Goal: Information Seeking & Learning: Find specific fact

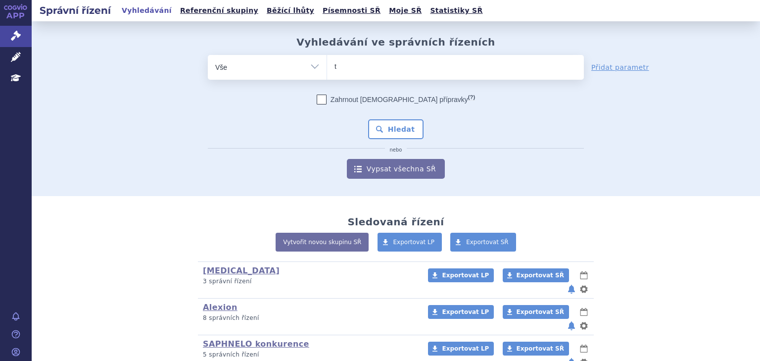
type input "tr"
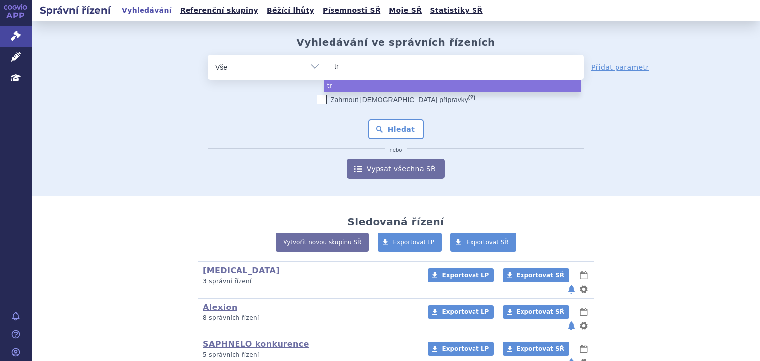
type input "trv"
type input "trvi"
type input "trvio"
type input "trv"
type input "try"
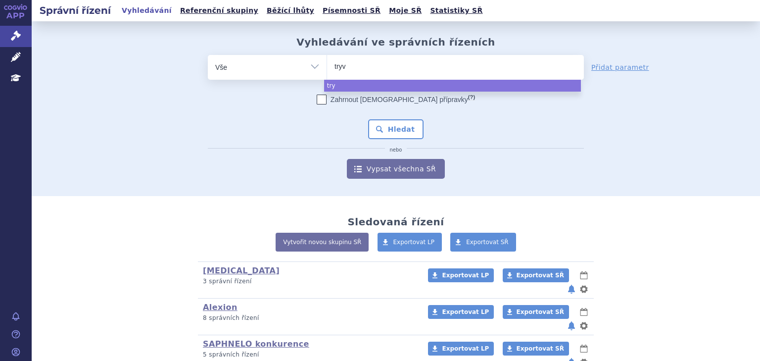
type input "tryvi"
type input "tryvio"
select select "tryvio"
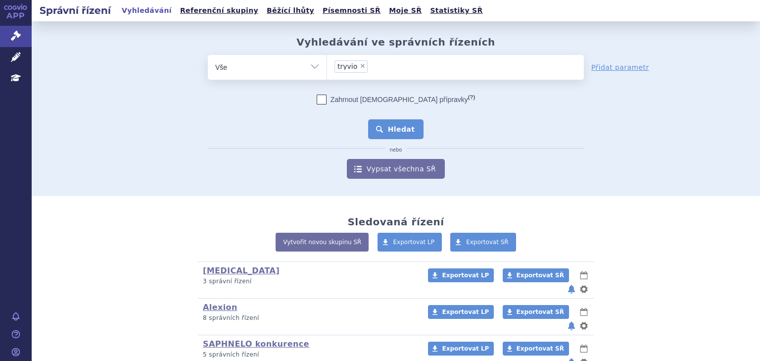
click at [396, 125] on button "Hledat" at bounding box center [396, 129] width 56 height 20
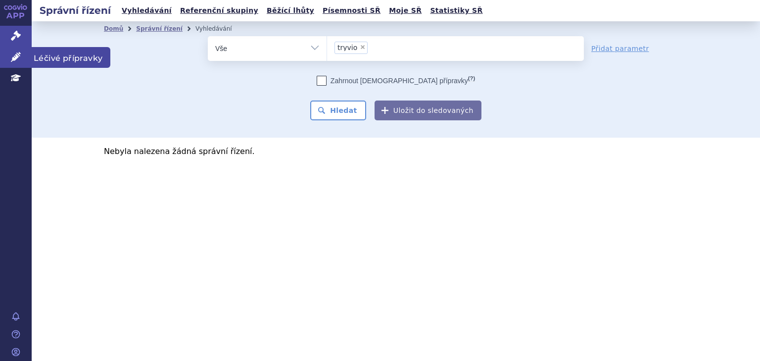
click at [8, 60] on link "Léčivé přípravky" at bounding box center [16, 57] width 32 height 21
drag, startPoint x: 12, startPoint y: 55, endPoint x: 19, endPoint y: 54, distance: 6.6
click at [12, 55] on icon at bounding box center [16, 57] width 10 height 10
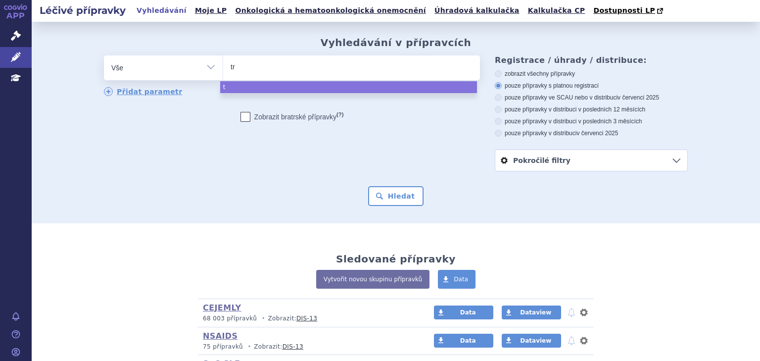
type input "try"
type input "tryvi"
type input "tryvio"
select select "tryvio"
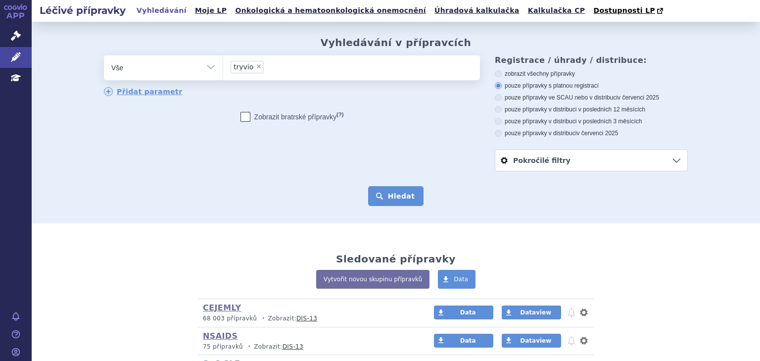
click at [388, 202] on button "Hledat" at bounding box center [396, 196] width 56 height 20
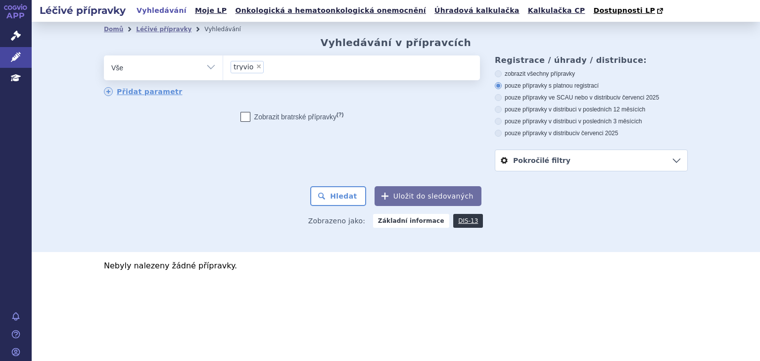
click at [256, 65] on span "×" at bounding box center [259, 66] width 6 height 6
click at [223, 65] on select "tryvio" at bounding box center [223, 67] width 0 height 25
select select
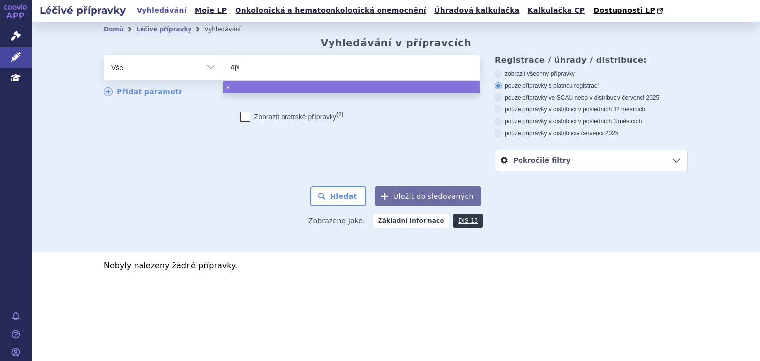
type input "apre"
type input "aprec"
type input "apreci"
type input "aprecite"
type input "aprecitent"
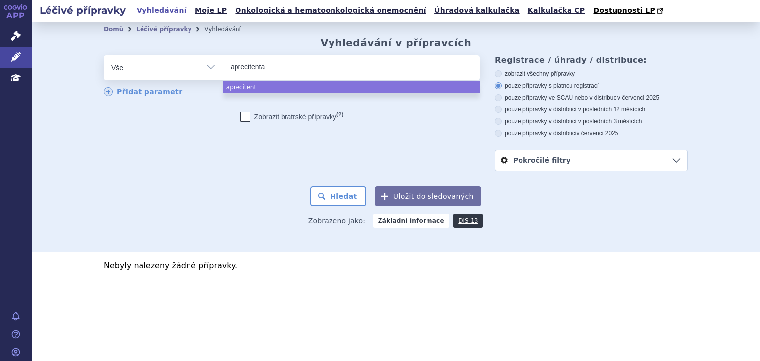
type input "aprecitentan"
select select "aprecitentan"
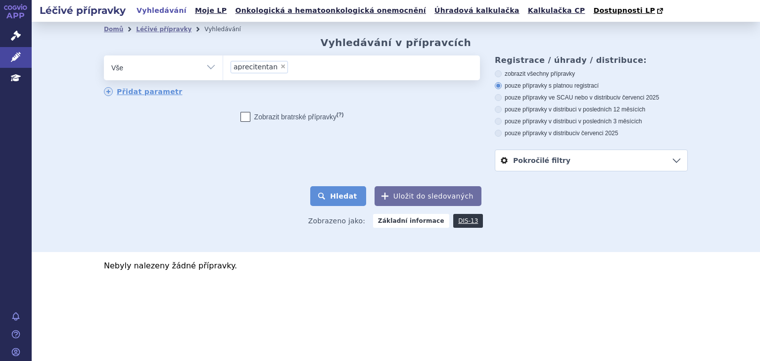
click at [363, 198] on button "Hledat" at bounding box center [338, 196] width 56 height 20
click at [280, 67] on span "×" at bounding box center [283, 66] width 6 height 6
click at [223, 67] on select "aprecitentan" at bounding box center [223, 67] width 0 height 25
select select
click at [276, 67] on ul at bounding box center [351, 65] width 257 height 21
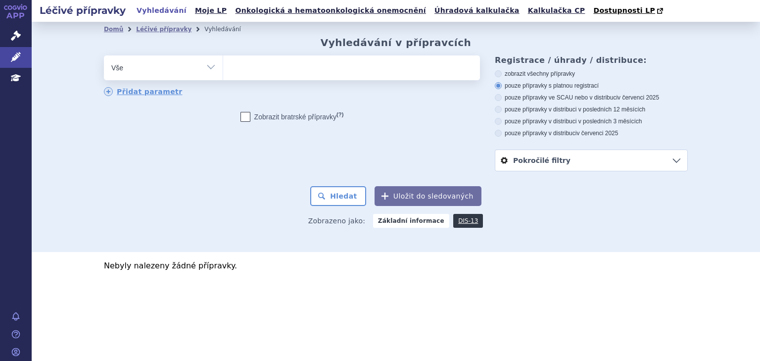
click at [223, 67] on select "aprecitentan" at bounding box center [223, 67] width 0 height 25
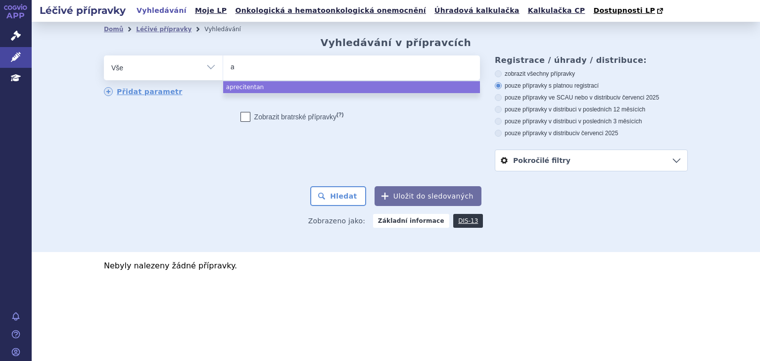
type input "ap"
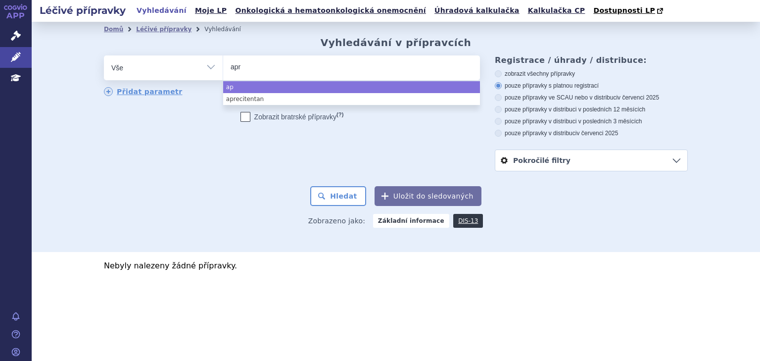
type input "apro"
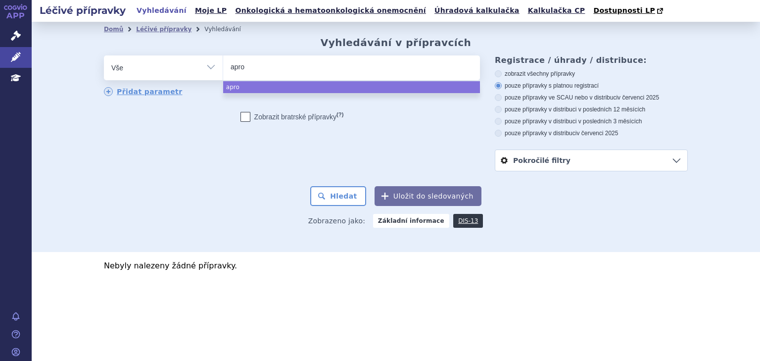
type input "aproc"
type input "aproci"
type input "aprocite"
type input "aprociten"
type input "aprocitentn"
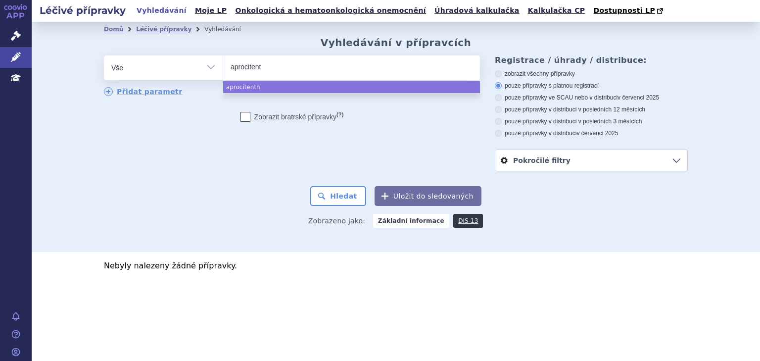
type input "aprocitenta"
type input "aprocitentan"
select select "aprocitentan"
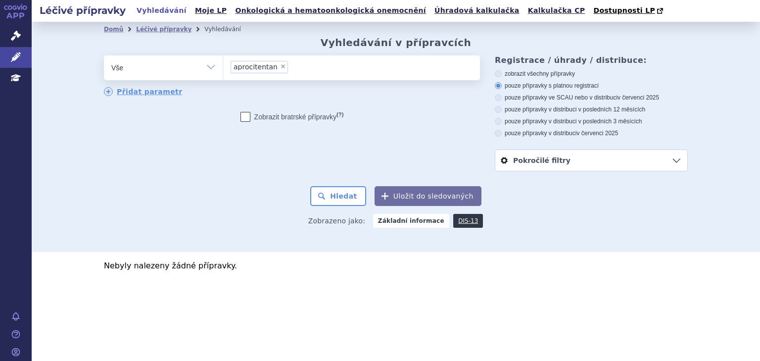
drag, startPoint x: 276, startPoint y: 67, endPoint x: 212, endPoint y: 185, distance: 133.3
click at [186, 185] on form "odstranit Vše Přípravek/SUKL kód MAH VPOIS ATC/Aktivní látka × (?)" at bounding box center [396, 130] width 584 height 150
click at [339, 192] on button "Hledat" at bounding box center [338, 196] width 56 height 20
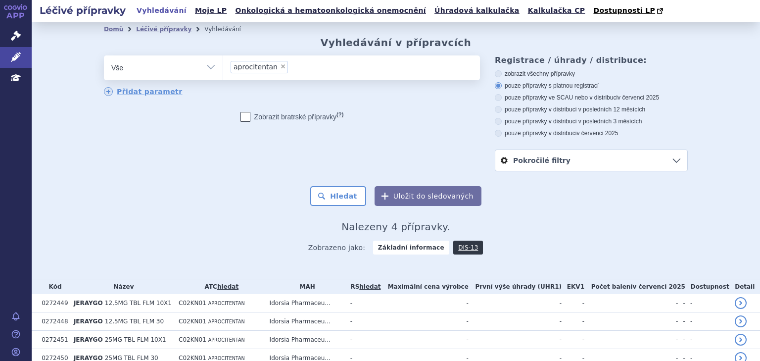
scroll to position [26, 0]
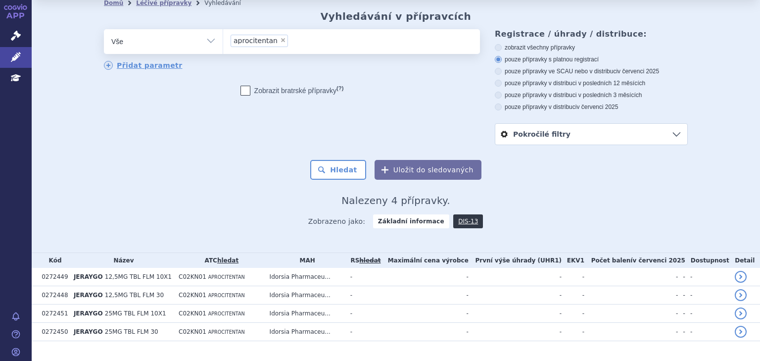
click at [271, 42] on li "× aprocitentan" at bounding box center [259, 41] width 57 height 12
click at [223, 42] on select "aprocitentan" at bounding box center [223, 41] width 0 height 25
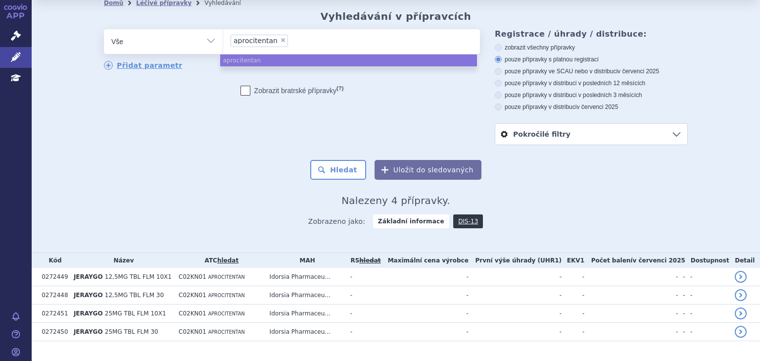
click at [280, 42] on span "×" at bounding box center [283, 40] width 6 height 6
click at [223, 42] on select "aprocitentan" at bounding box center [223, 41] width 0 height 25
select select
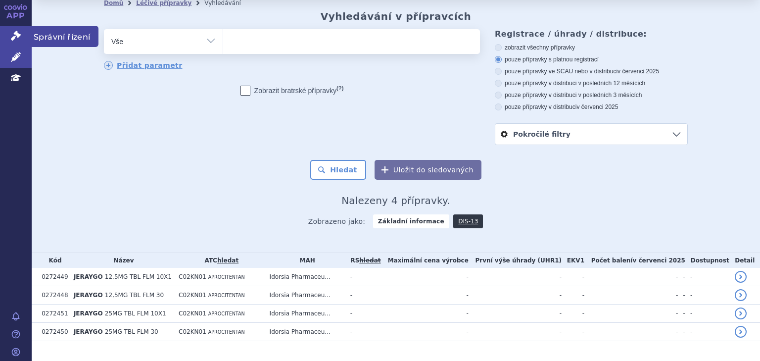
click at [13, 39] on icon at bounding box center [16, 36] width 10 height 10
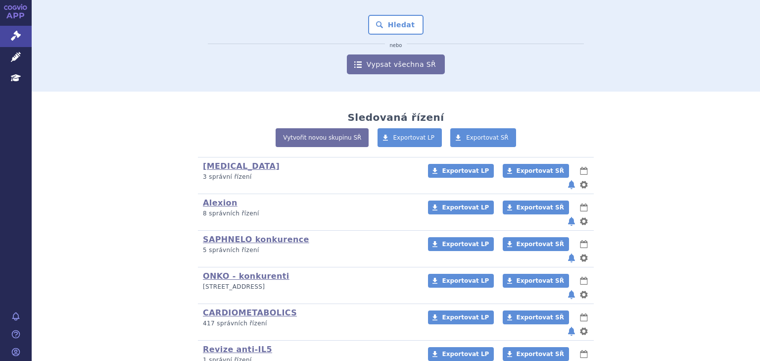
scroll to position [132, 0]
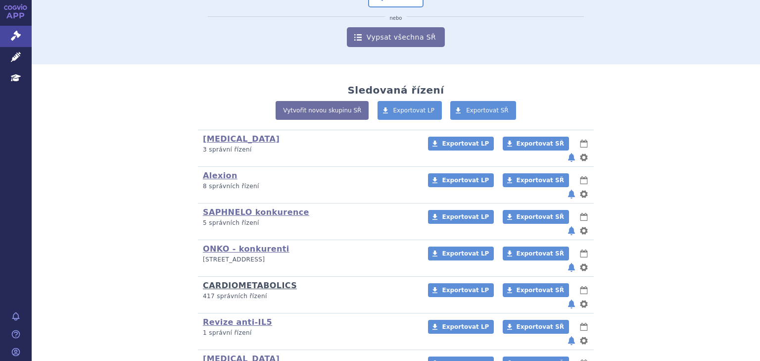
click at [259, 281] on link "CARDIOMETABOLICS" at bounding box center [250, 285] width 94 height 9
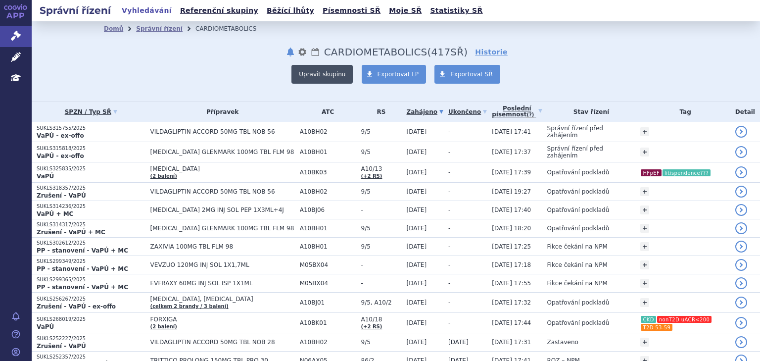
click at [338, 73] on button "Upravit skupinu" at bounding box center [321, 74] width 61 height 19
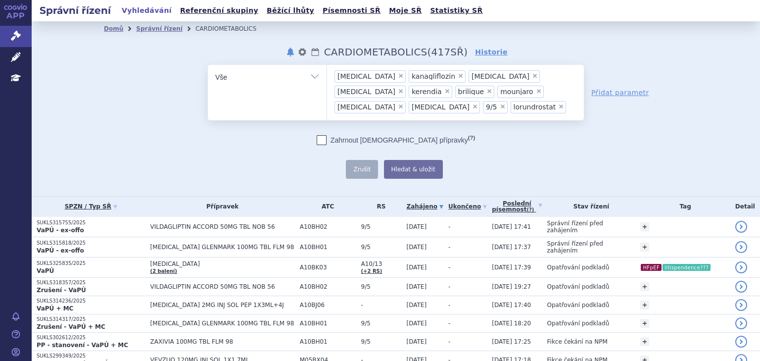
click at [400, 109] on ul "× empagliflozin × kanagliflozin × dapagliflozin × ertugliflozin × kerendia × br…" at bounding box center [455, 91] width 257 height 52
click at [327, 89] on select "empagliflozin kanagliflozin dapagliflozin ertugliflozin kerendia brilique mounj…" at bounding box center [327, 76] width 0 height 25
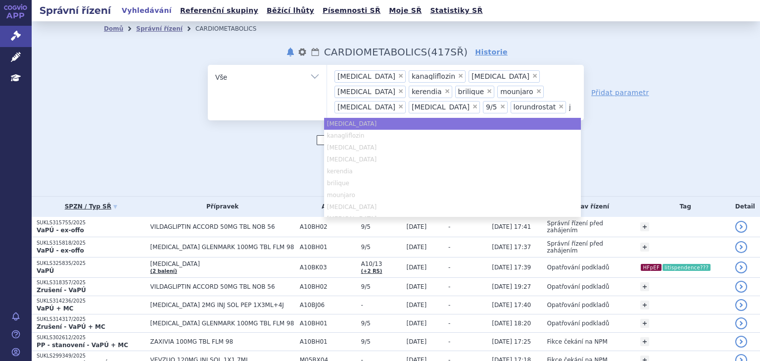
type input "je"
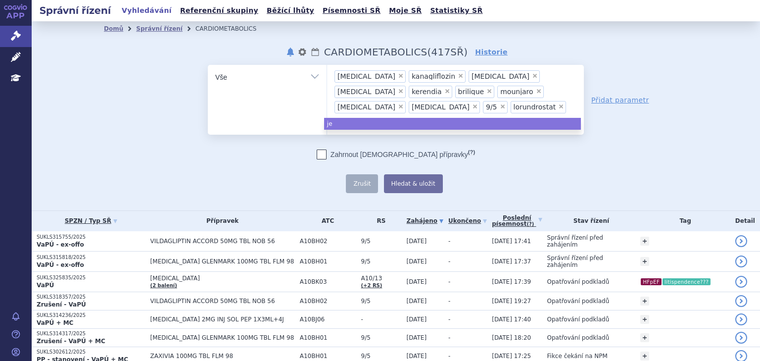
type input "jera"
type input "jeray"
type input "jerayg"
type input "jeraygo"
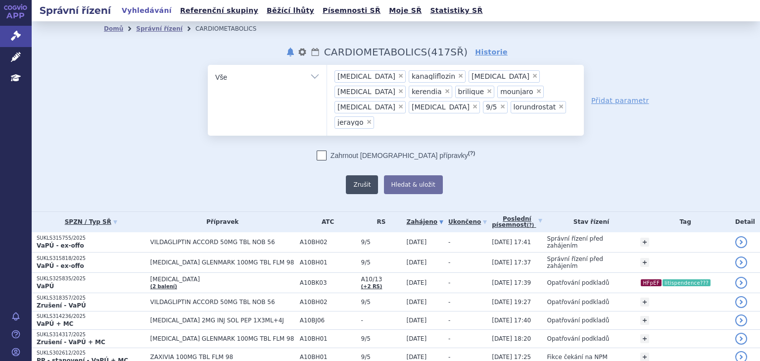
click at [368, 175] on button "Zrušit" at bounding box center [362, 184] width 32 height 19
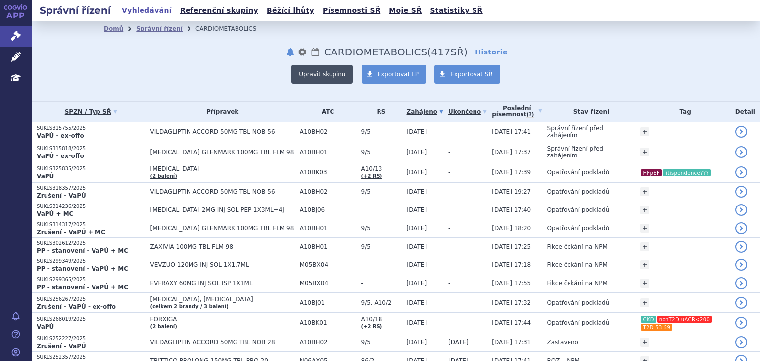
click at [340, 71] on button "Upravit skupinu" at bounding box center [321, 74] width 61 height 19
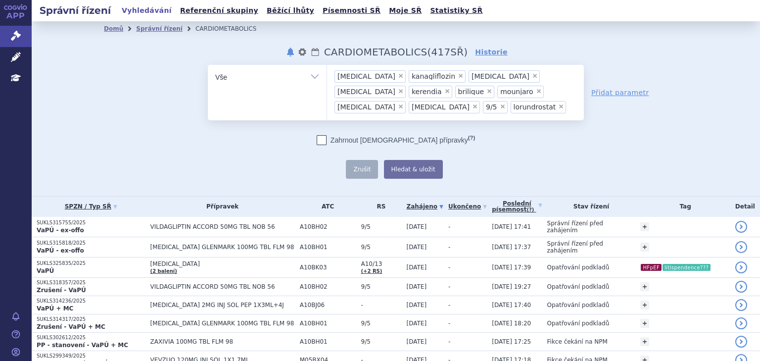
click at [410, 104] on ul "× empagliflozin × kanagliflozin × dapagliflozin × ertugliflozin × kerendia × br…" at bounding box center [455, 91] width 257 height 52
click at [327, 89] on select "empagliflozin kanagliflozin dapagliflozin ertugliflozin kerendia brilique mounj…" at bounding box center [327, 76] width 0 height 25
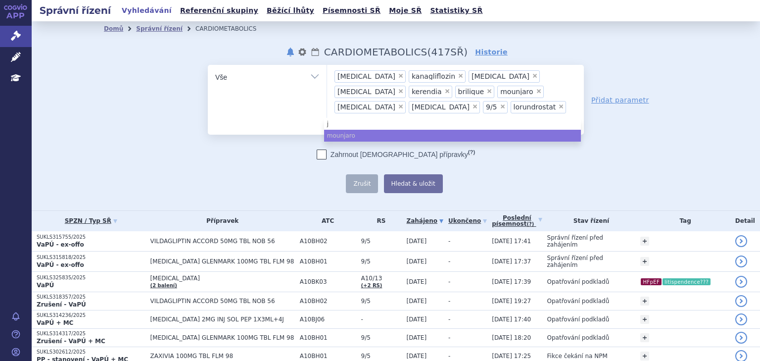
type input "je"
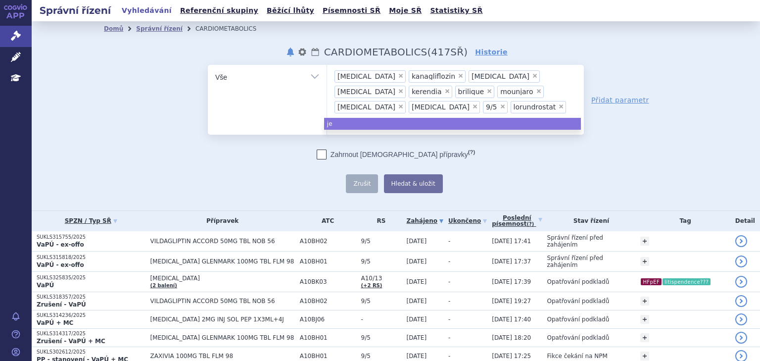
type input "jer"
type input "jera"
type input "jeray"
type input "jeraygo"
click at [407, 174] on button "Hledat & uložit" at bounding box center [413, 183] width 59 height 19
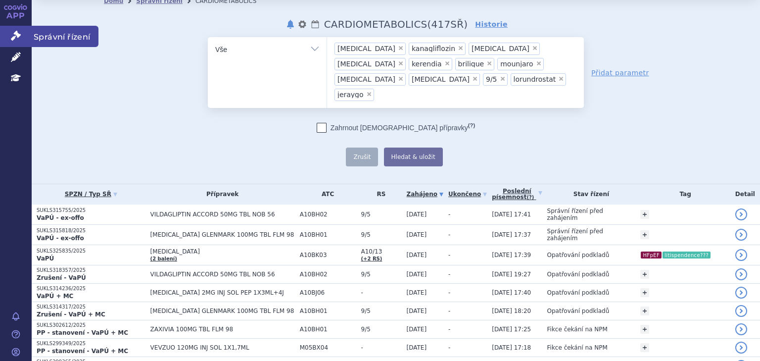
scroll to position [18, 0]
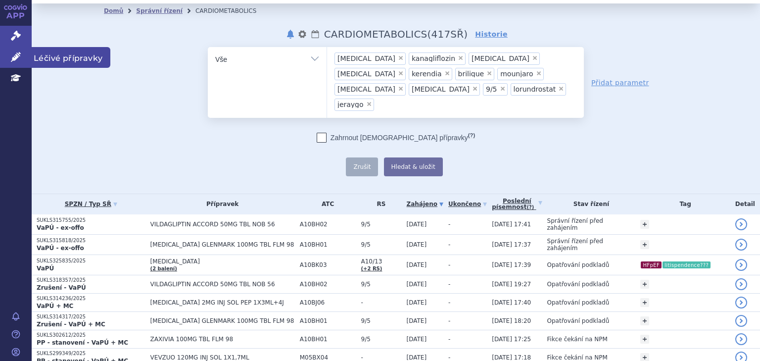
click at [15, 60] on icon at bounding box center [16, 57] width 10 height 10
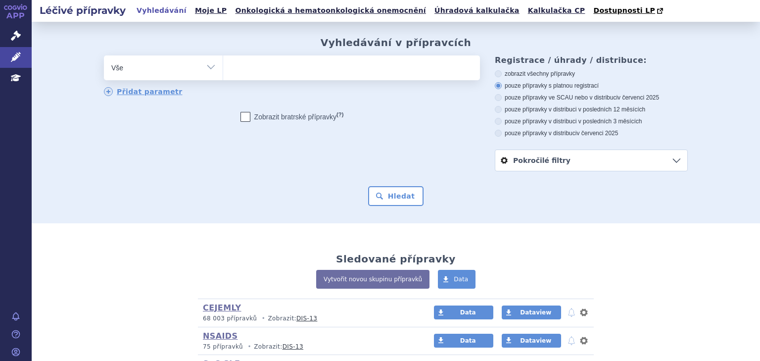
click at [289, 68] on ul at bounding box center [351, 65] width 257 height 21
click at [223, 68] on select at bounding box center [223, 67] width 0 height 25
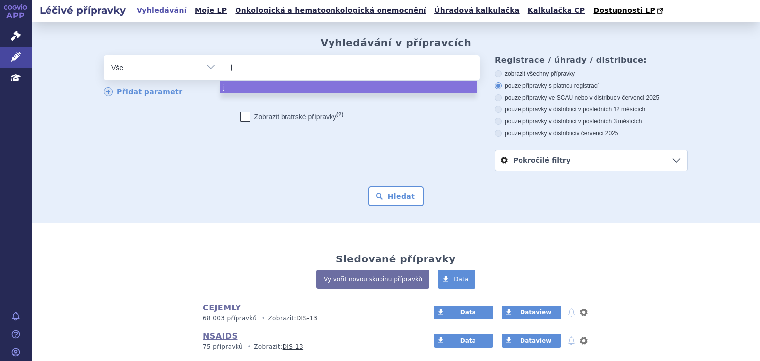
type input "je"
type input "jera"
type input "jeray"
type input "jeraygo"
select select "jeraygo"
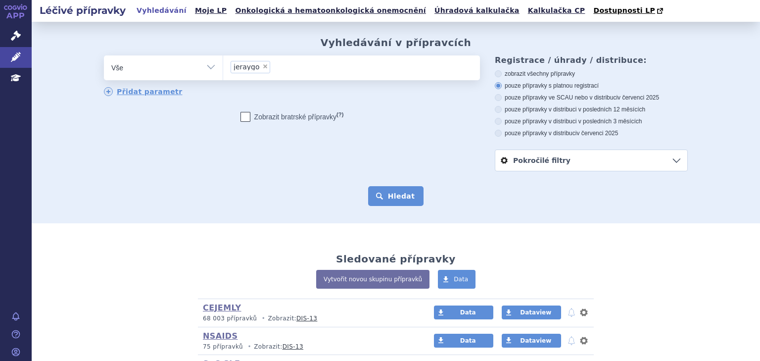
click at [388, 194] on button "Hledat" at bounding box center [396, 196] width 56 height 20
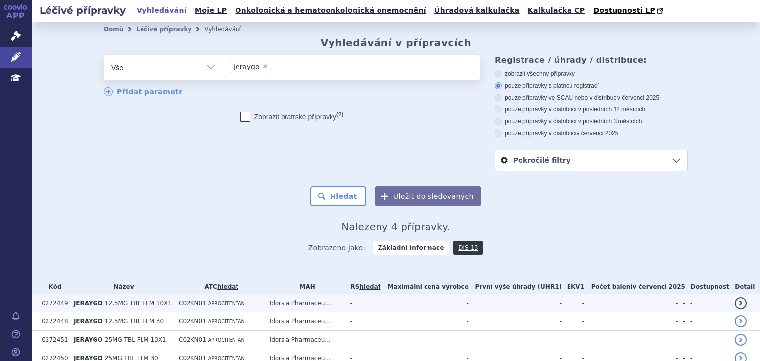
click at [136, 301] on span "12,5MG TBL FLM 10X1" at bounding box center [138, 302] width 67 height 7
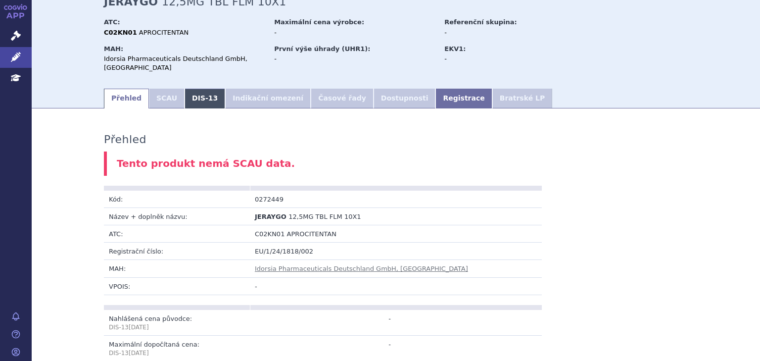
scroll to position [52, 0]
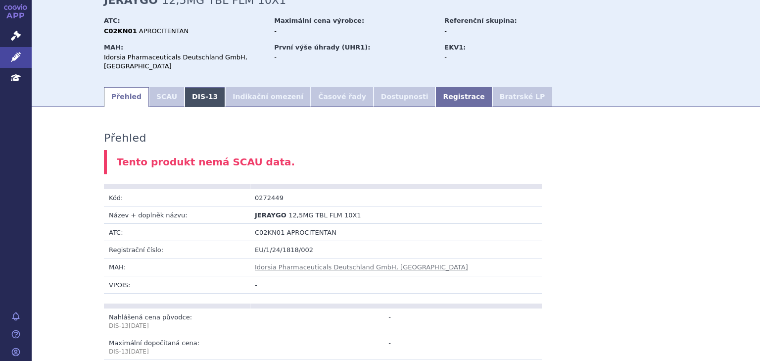
click at [185, 87] on link "DIS-13" at bounding box center [205, 97] width 41 height 20
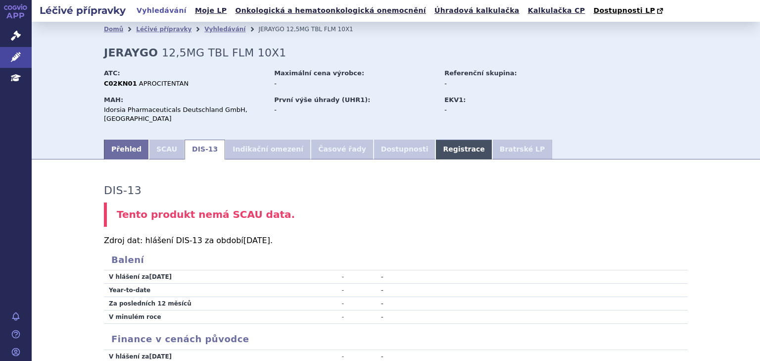
click at [435, 140] on link "Registrace" at bounding box center [463, 150] width 56 height 20
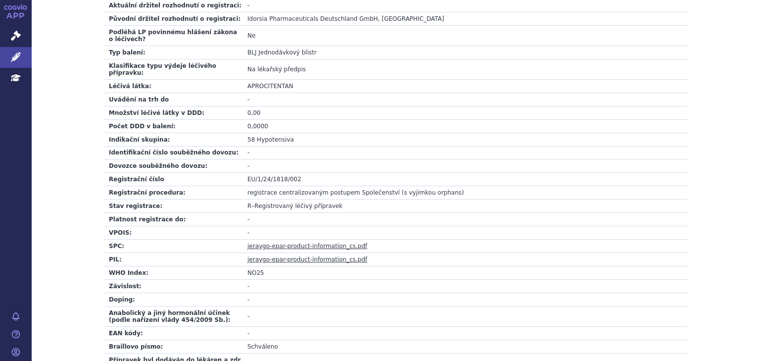
scroll to position [317, 0]
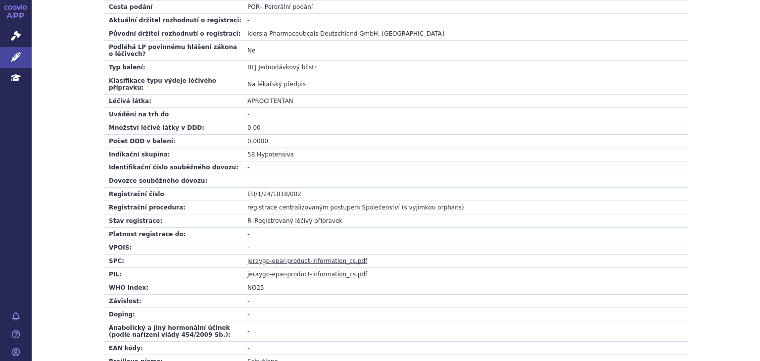
click at [274, 257] on link "jeraygo-epar-product-information_cs.pdf" at bounding box center [307, 260] width 120 height 7
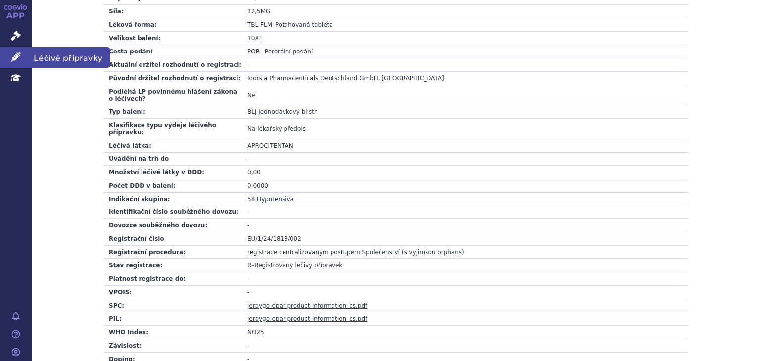
scroll to position [264, 0]
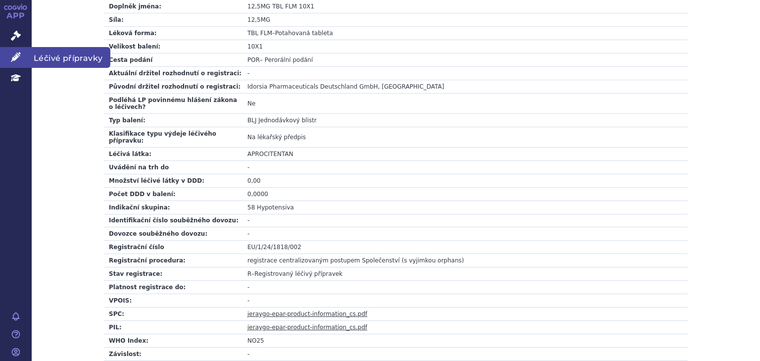
click at [13, 48] on link "Léčivé přípravky" at bounding box center [16, 57] width 32 height 21
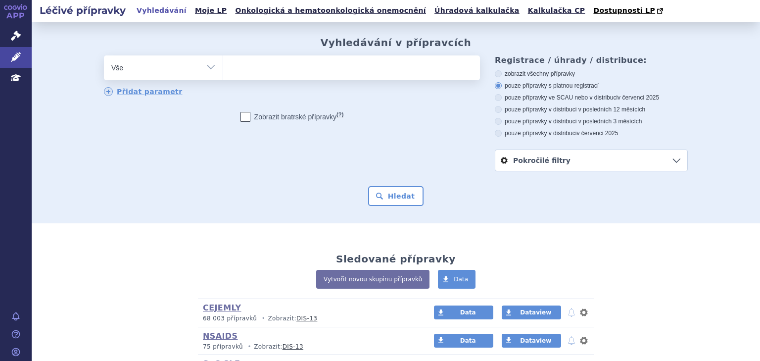
click at [266, 78] on span at bounding box center [351, 67] width 257 height 25
click at [223, 78] on select at bounding box center [223, 67] width 0 height 25
type input "zi"
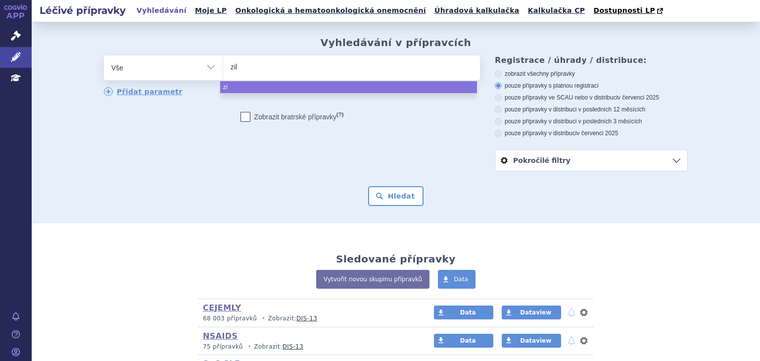
type input "zile"
type input "zilebe"
type input "zilebesi"
type input "zilebesir"
type input "zilebesiran"
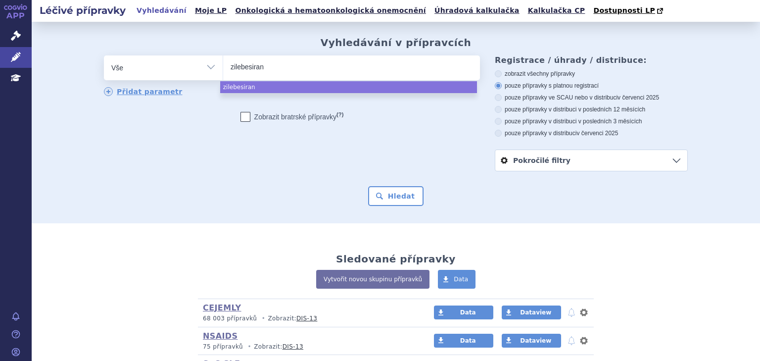
select select "zilebesiran"
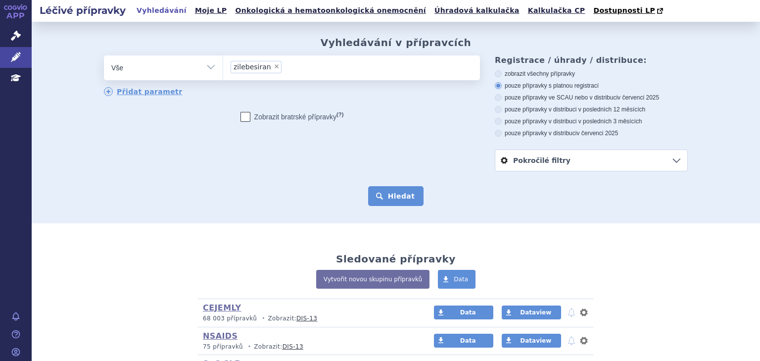
click at [393, 195] on button "Hledat" at bounding box center [396, 196] width 56 height 20
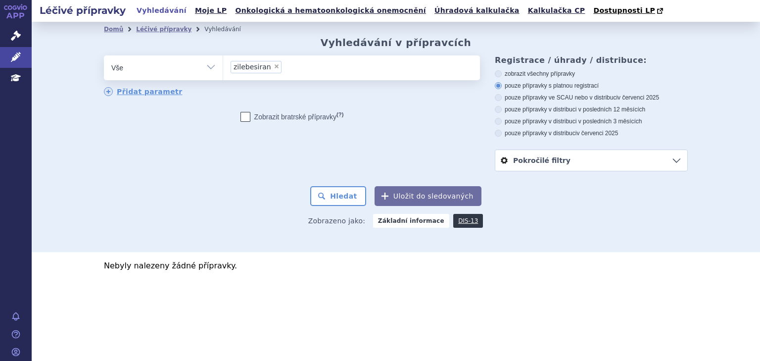
click at [274, 68] on span "×" at bounding box center [277, 66] width 6 height 6
click at [223, 68] on select "zilebesiran" at bounding box center [223, 67] width 0 height 25
select select
click at [275, 70] on ul at bounding box center [351, 65] width 257 height 21
click at [223, 70] on select "zilebesiran" at bounding box center [223, 67] width 0 height 25
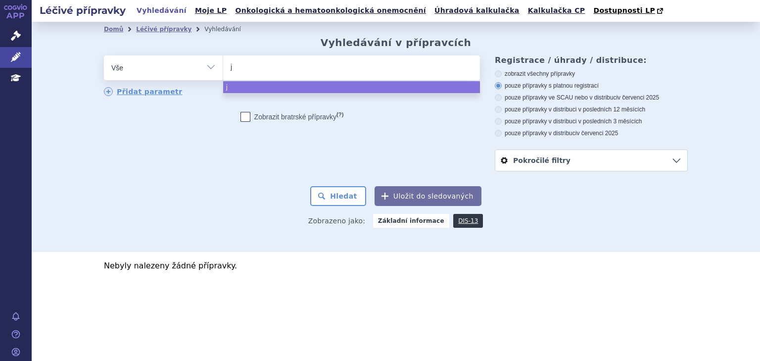
type input "je"
type input "jera"
type input "jeray"
type input "jeraygo"
select select "jeraygo"
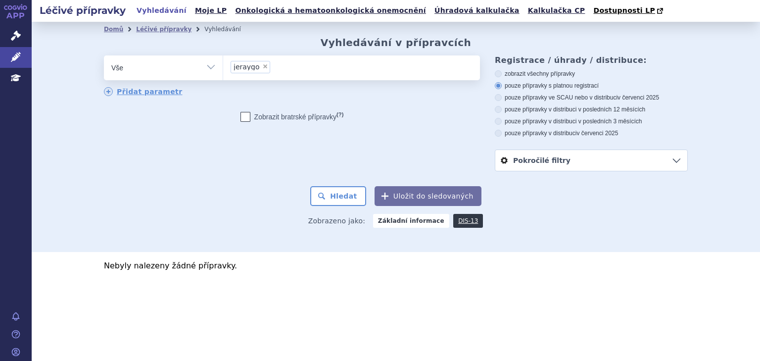
click at [338, 186] on form "odstranit Vše Přípravek/SUKL kód MAH VPOIS ATC/Aktivní látka [GEOGRAPHIC_DATA]" at bounding box center [396, 130] width 584 height 150
click at [338, 190] on button "Hledat" at bounding box center [338, 196] width 56 height 20
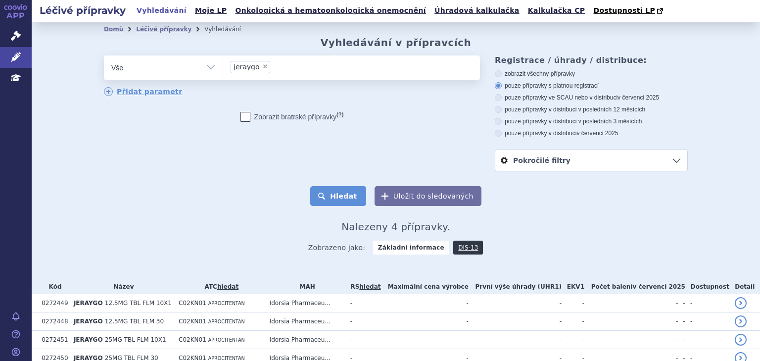
scroll to position [46, 0]
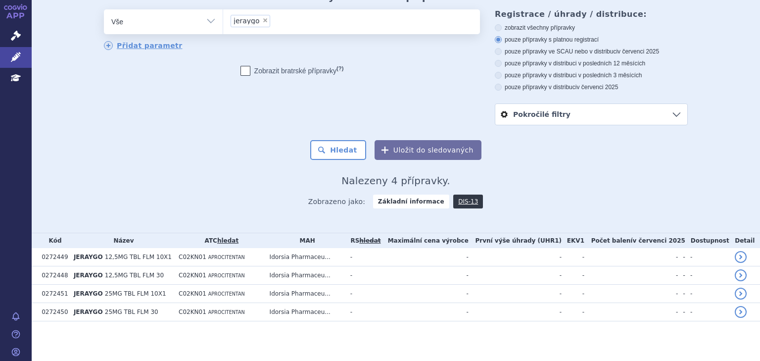
click at [262, 21] on span "×" at bounding box center [265, 20] width 6 height 6
click at [223, 21] on select "jeraygo" at bounding box center [223, 21] width 0 height 25
select select
click at [258, 23] on ul at bounding box center [351, 19] width 257 height 21
click at [223, 23] on select "jeraygo" at bounding box center [223, 21] width 0 height 25
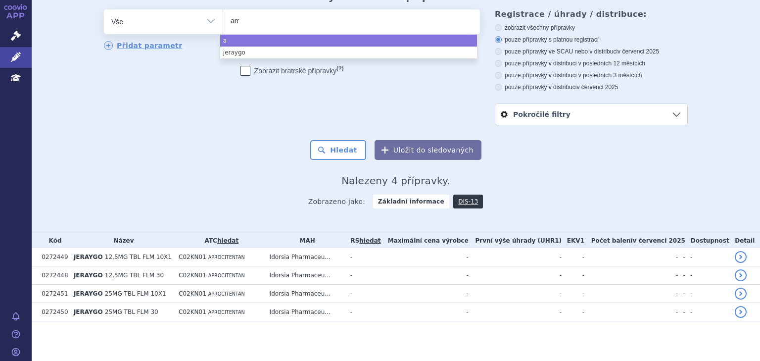
type input "ami"
type input "amilo"
type input "amilor"
type input "amilorid"
select select "amilorid"
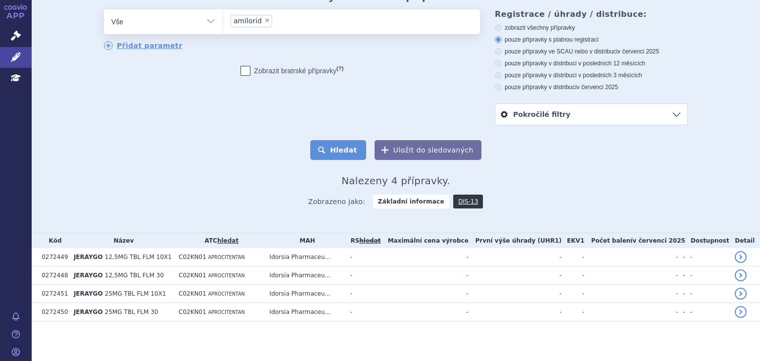
click at [335, 152] on button "Hledat" at bounding box center [338, 150] width 56 height 20
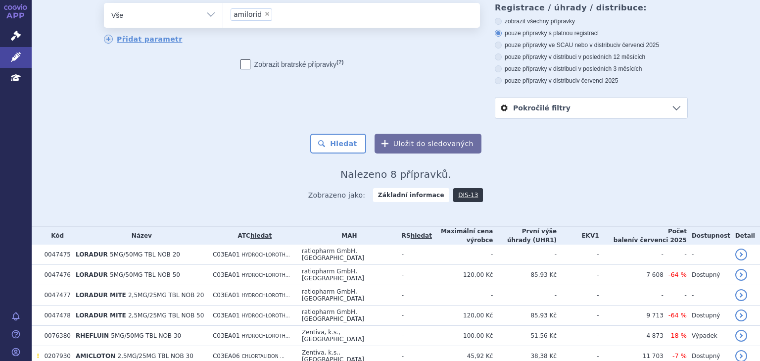
scroll to position [45, 0]
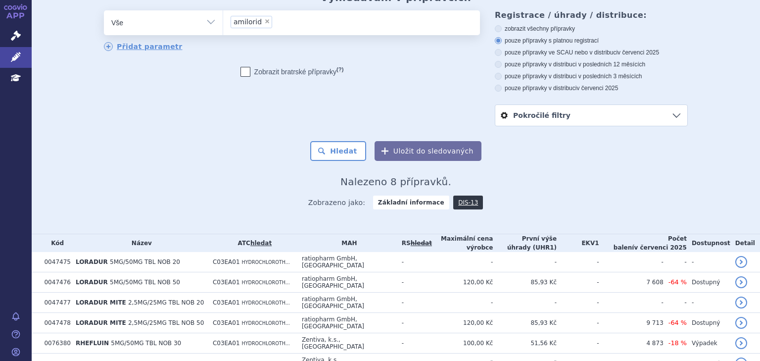
click at [264, 22] on span "×" at bounding box center [267, 21] width 6 height 6
click at [223, 22] on select "amilorid" at bounding box center [223, 22] width 0 height 25
select select
click at [270, 24] on ul at bounding box center [351, 20] width 257 height 21
click at [223, 24] on select "amilorid" at bounding box center [223, 22] width 0 height 25
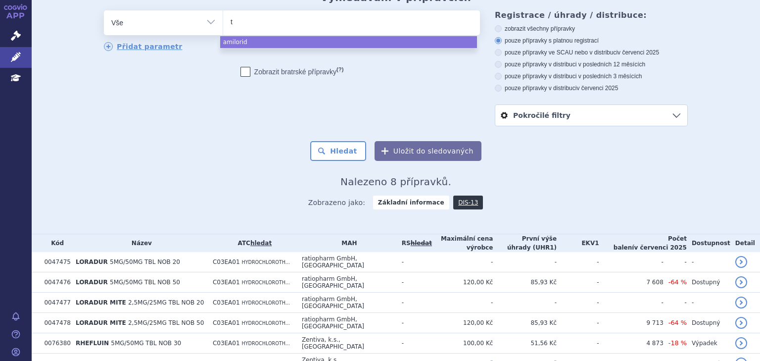
type input "tr"
type input "tri"
type input "tria"
type input "triam"
type input "triamte"
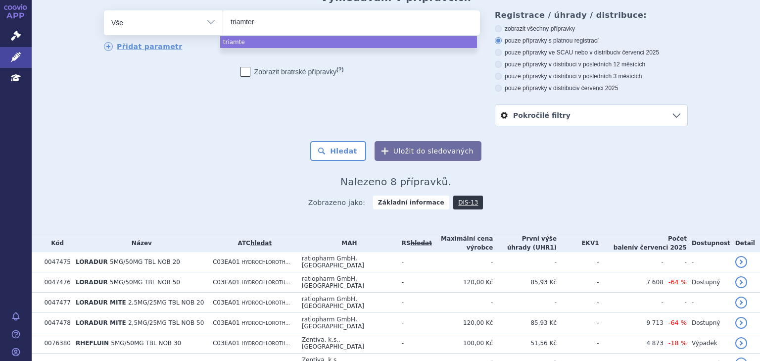
type input "triamtere"
type input "triamteren"
select select "triamteren"
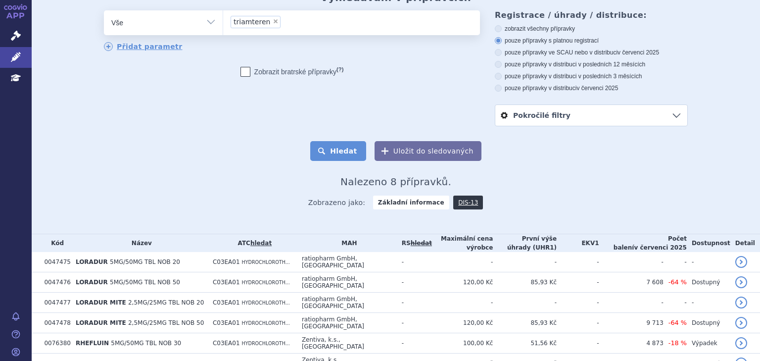
click at [335, 158] on button "Hledat" at bounding box center [338, 151] width 56 height 20
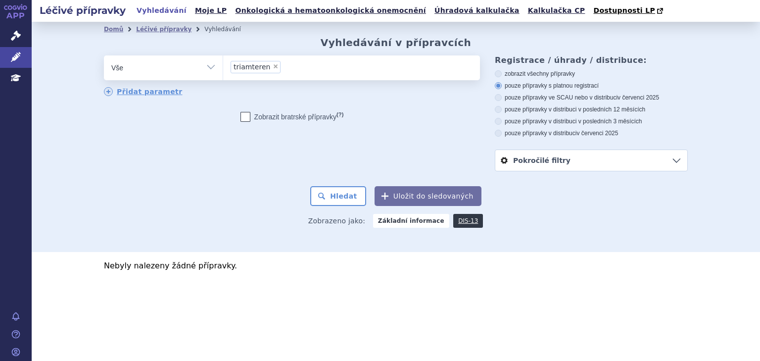
click at [273, 66] on span "×" at bounding box center [276, 66] width 6 height 6
click at [223, 66] on select "triamteren" at bounding box center [223, 67] width 0 height 25
select select
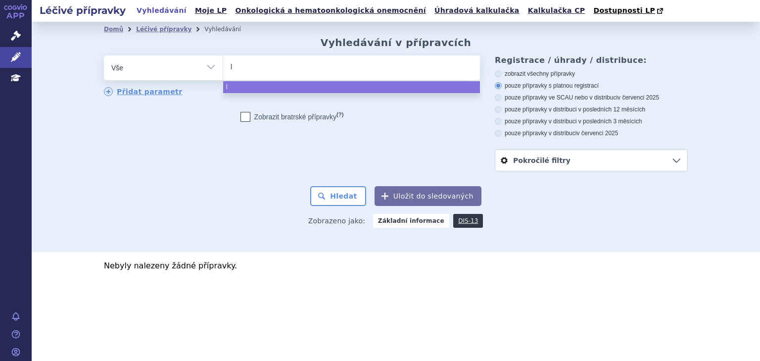
type input "lo"
type input "[PERSON_NAME]"
type input "loradu"
type input "loradur"
select select "loradur"
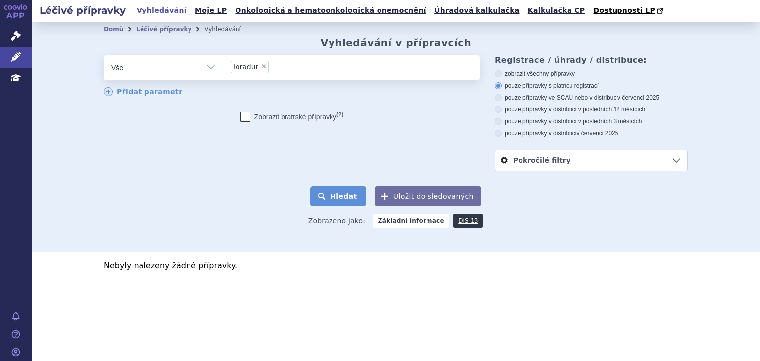
click at [333, 193] on button "Hledat" at bounding box center [338, 196] width 56 height 20
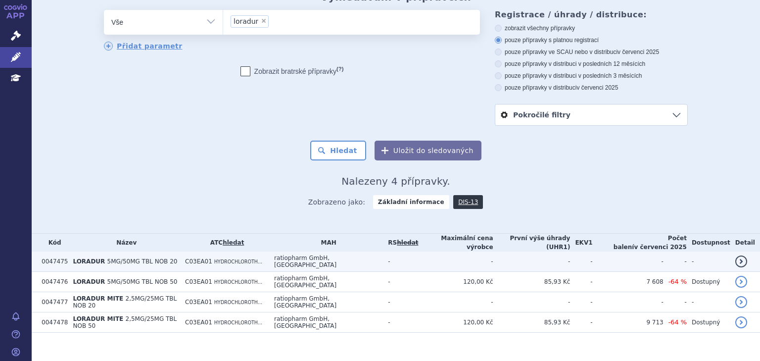
click at [180, 251] on td "LORADUR 5MG/50MG TBL NOB 20" at bounding box center [124, 261] width 112 height 20
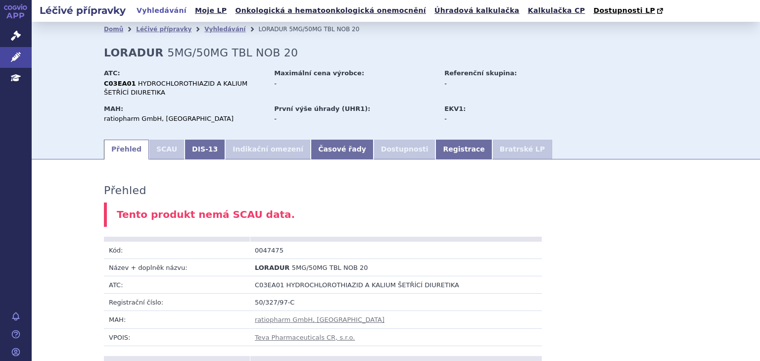
click at [160, 142] on li "SCAU" at bounding box center [167, 150] width 36 height 20
click at [209, 154] on link "DIS-13" at bounding box center [205, 150] width 41 height 20
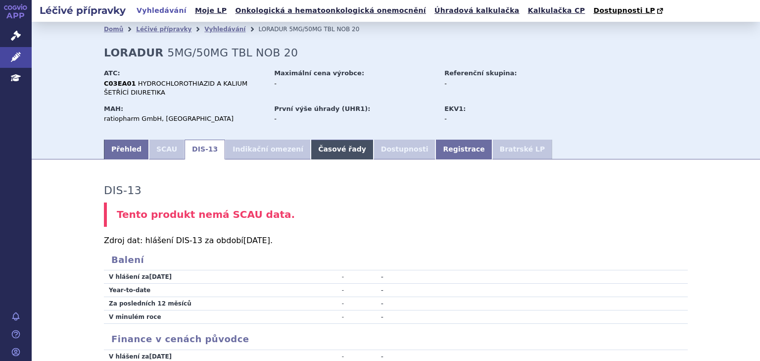
drag, startPoint x: 301, startPoint y: 148, endPoint x: 307, endPoint y: 155, distance: 9.1
click at [311, 148] on link "Časové řady" at bounding box center [342, 150] width 63 height 20
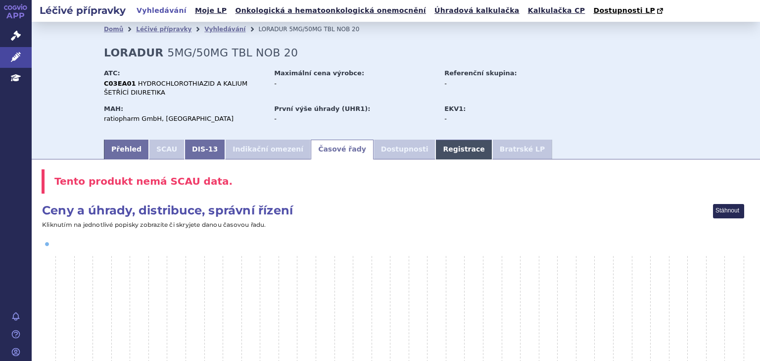
click at [435, 147] on link "Registrace" at bounding box center [463, 150] width 56 height 20
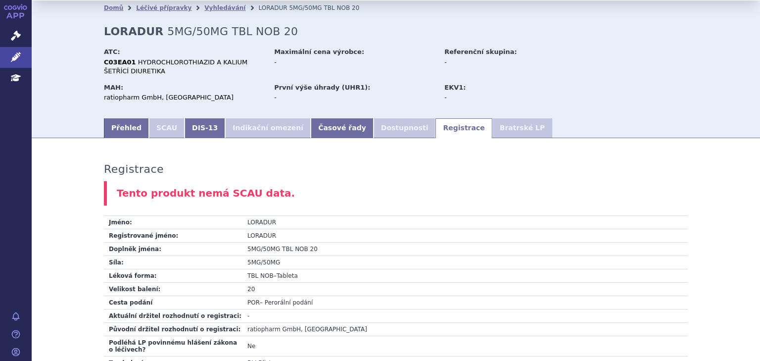
scroll to position [12, 0]
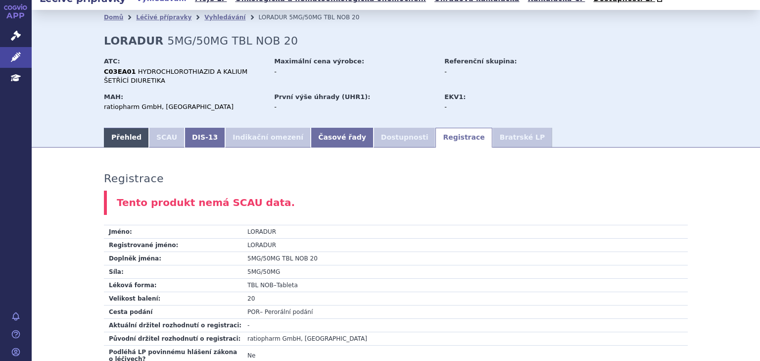
click at [113, 145] on link "Přehled" at bounding box center [126, 138] width 45 height 20
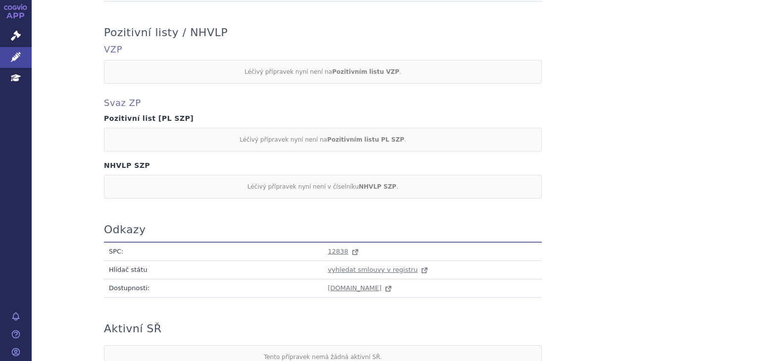
scroll to position [460, 0]
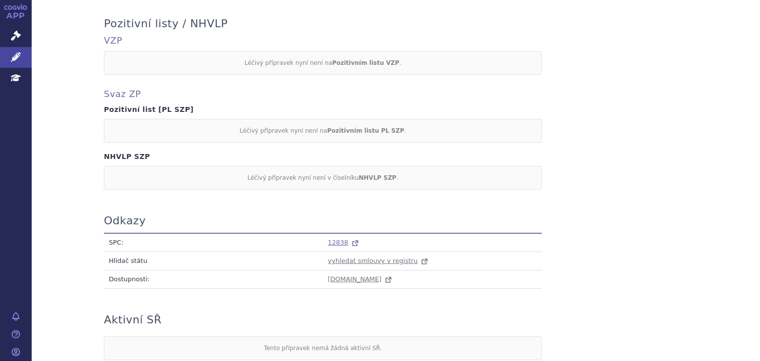
click at [329, 239] on span "12838" at bounding box center [338, 242] width 20 height 7
